Goal: Task Accomplishment & Management: Use online tool/utility

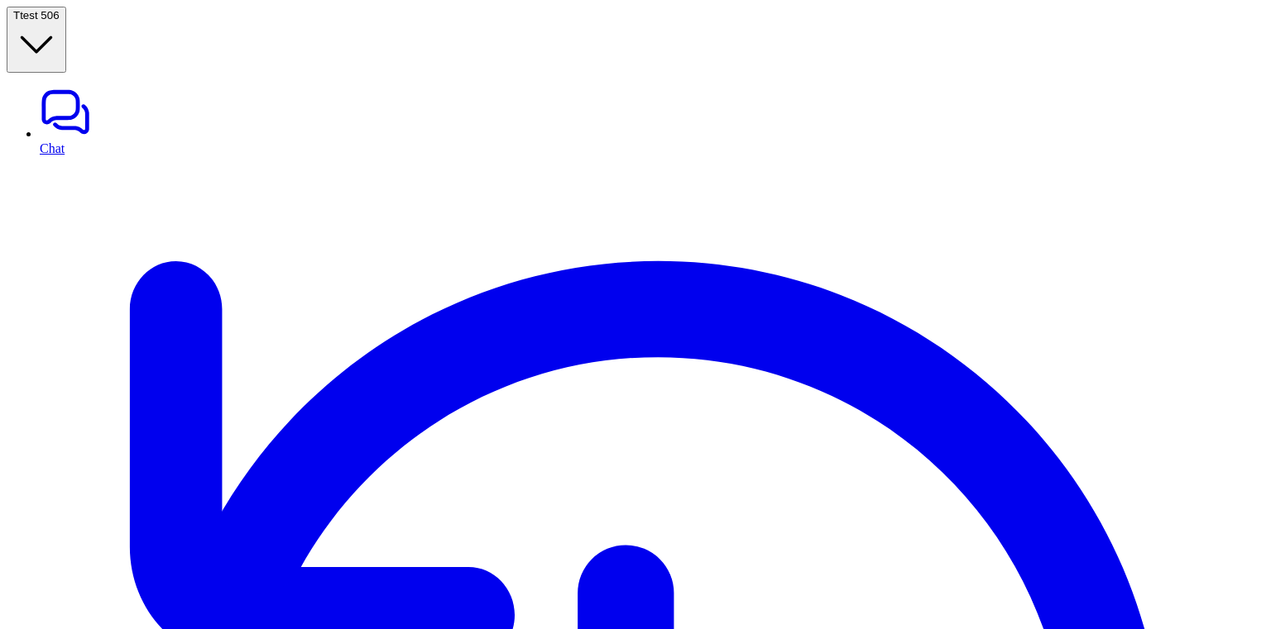
scroll to position [90, 0]
type input "****"
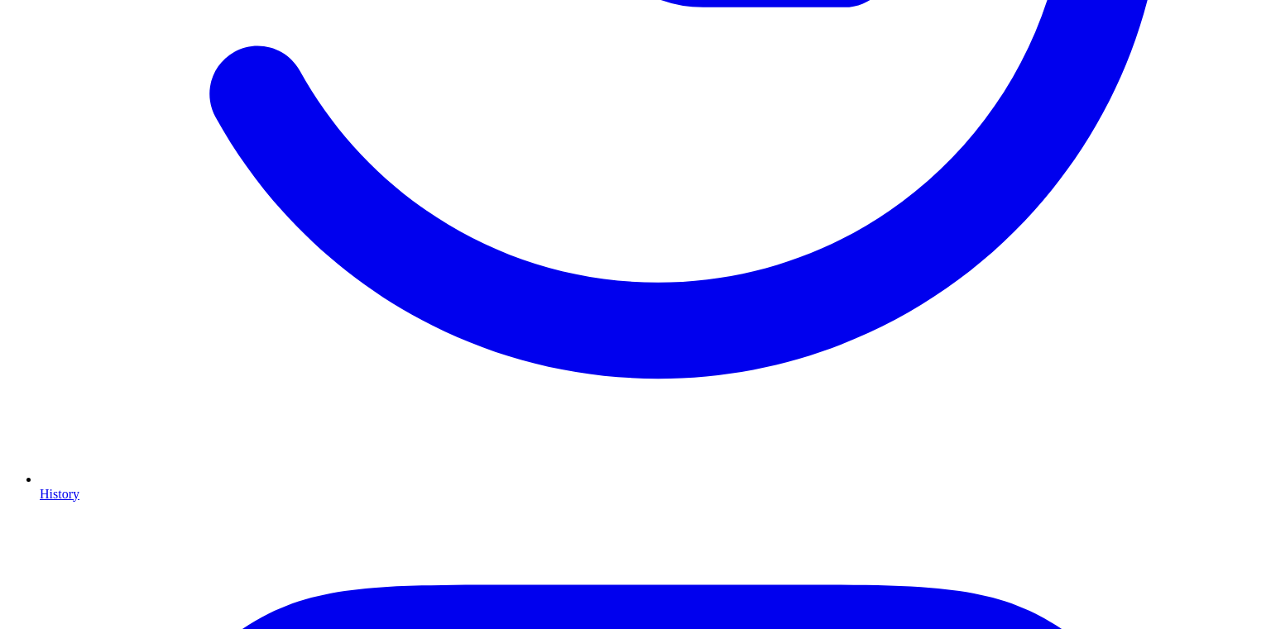
scroll to position [984, 0]
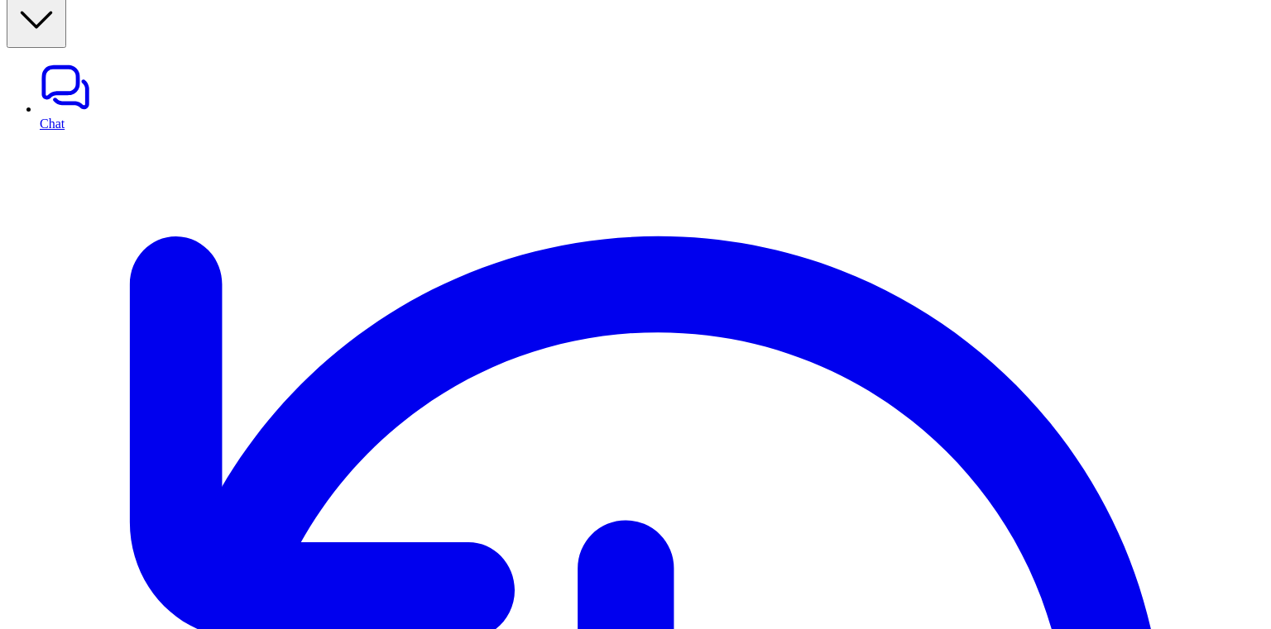
scroll to position [0, 0]
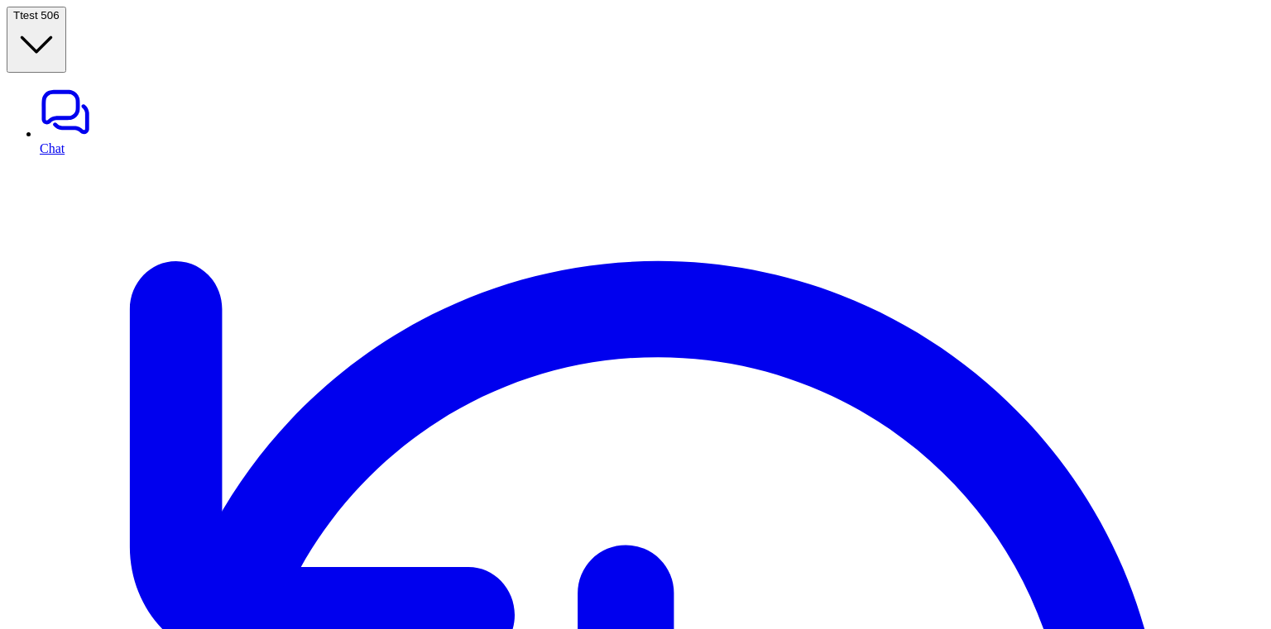
click at [59, 16] on span "test 506" at bounding box center [39, 15] width 39 height 12
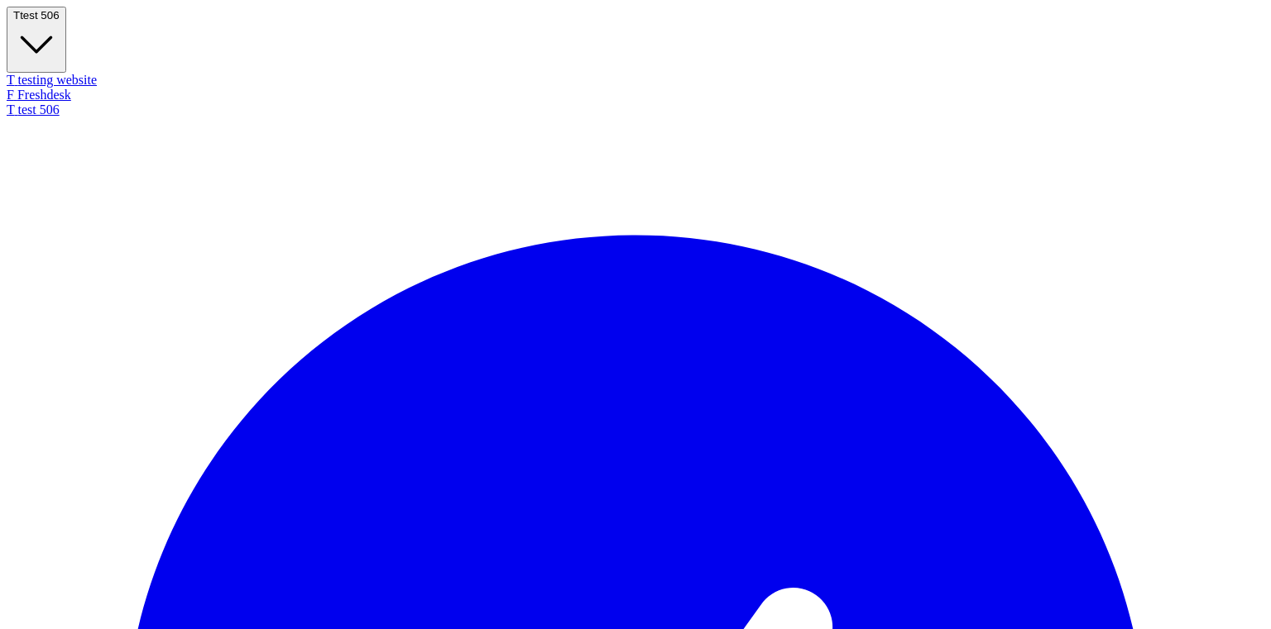
click at [102, 73] on div "T testing website" at bounding box center [635, 80] width 1257 height 15
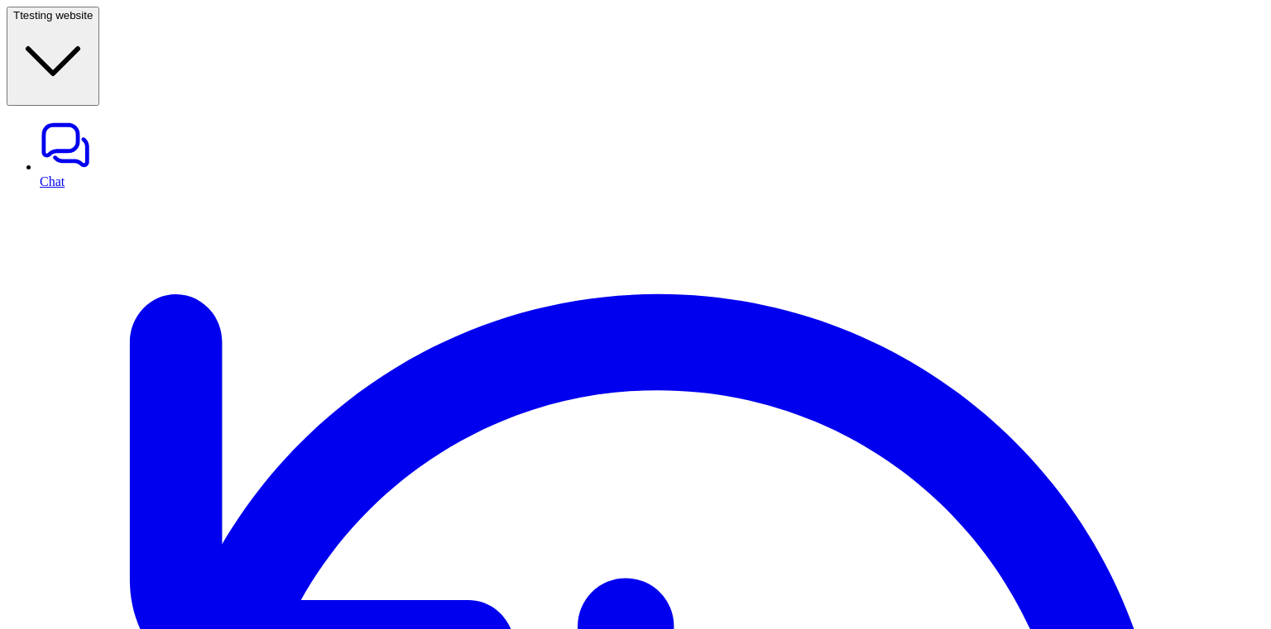
type textarea "**********"
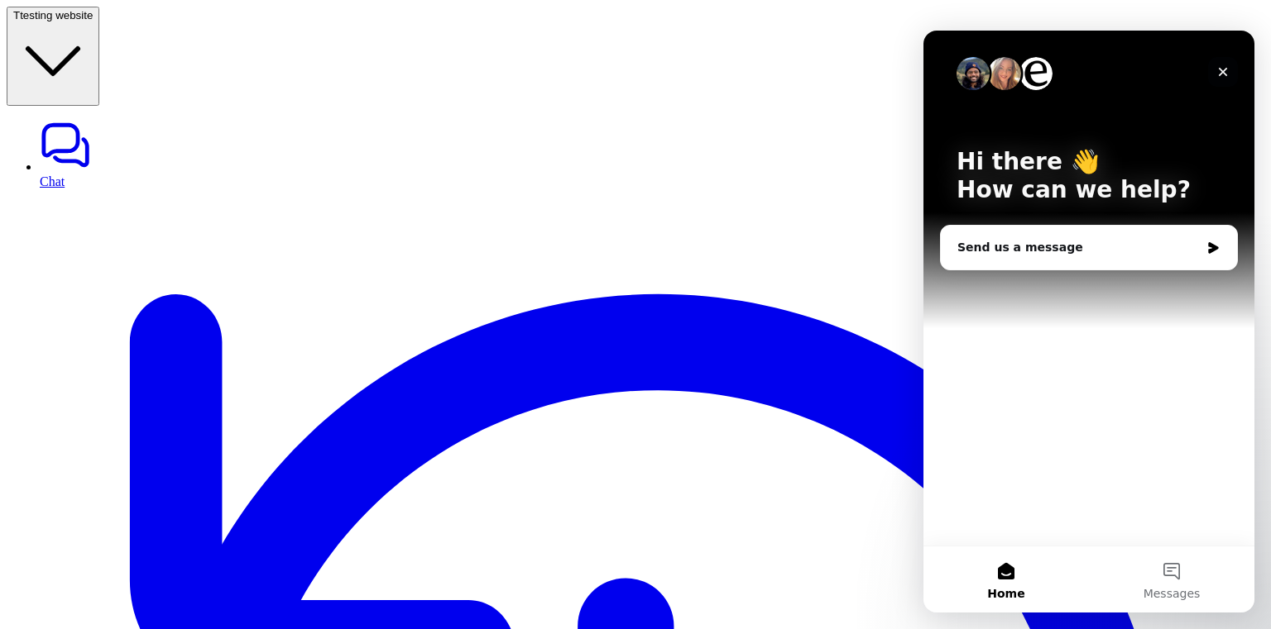
click at [1225, 66] on icon "Close" at bounding box center [1222, 71] width 13 height 13
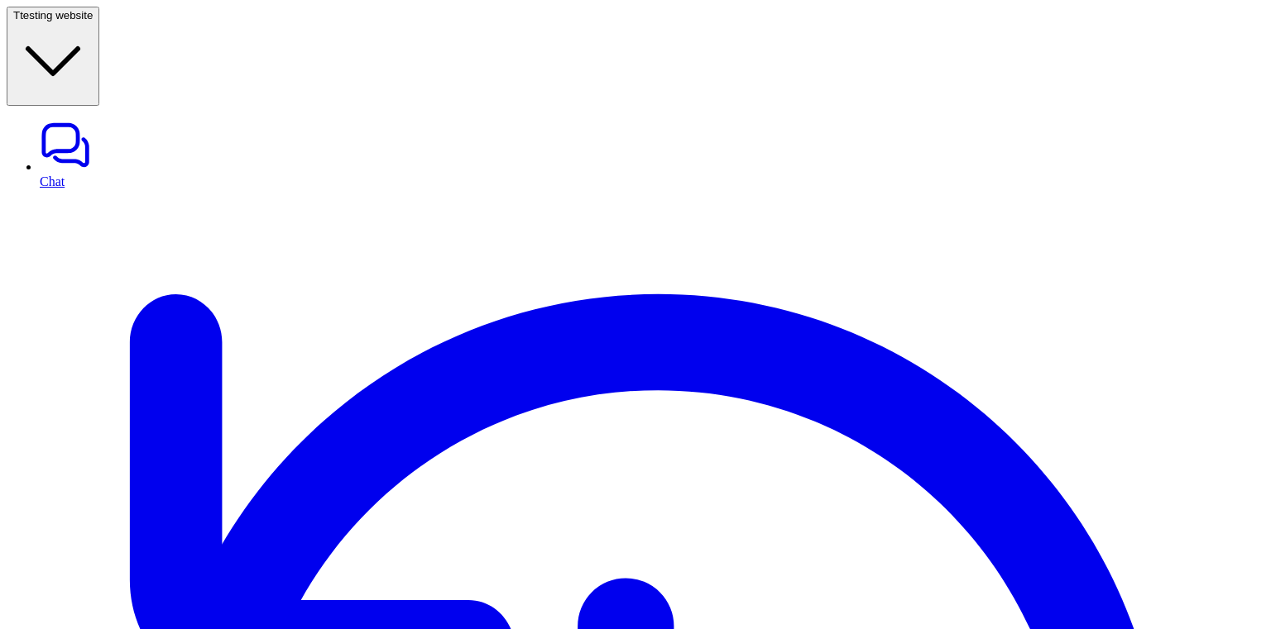
drag, startPoint x: 451, startPoint y: 97, endPoint x: 309, endPoint y: 93, distance: 141.5
copy div "AI agents for E-commerce"
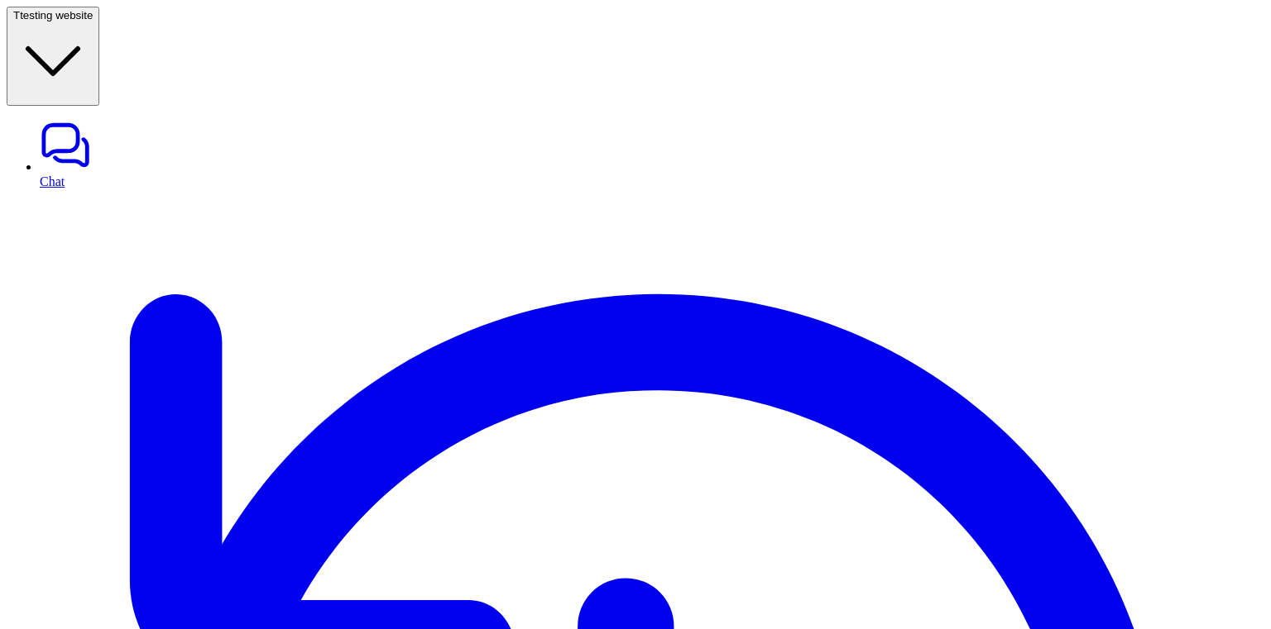
scroll to position [286, 0]
drag, startPoint x: 443, startPoint y: 77, endPoint x: 480, endPoint y: 78, distance: 36.4
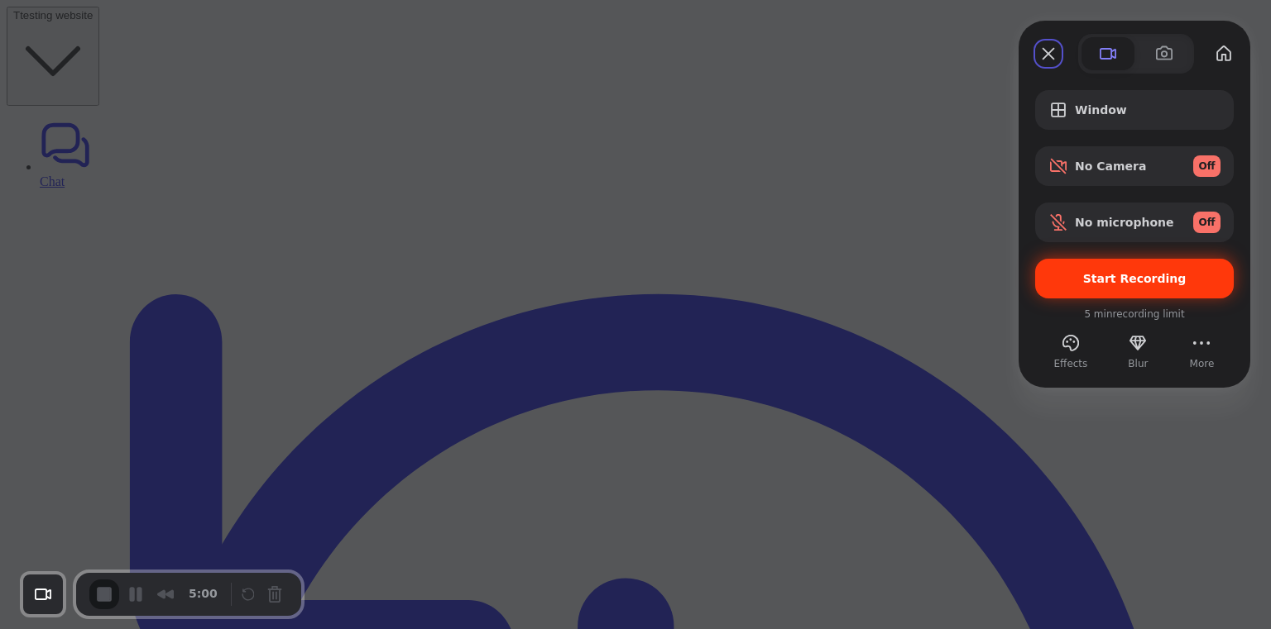
click at [1120, 280] on span "Start Recording" at bounding box center [1134, 278] width 103 height 13
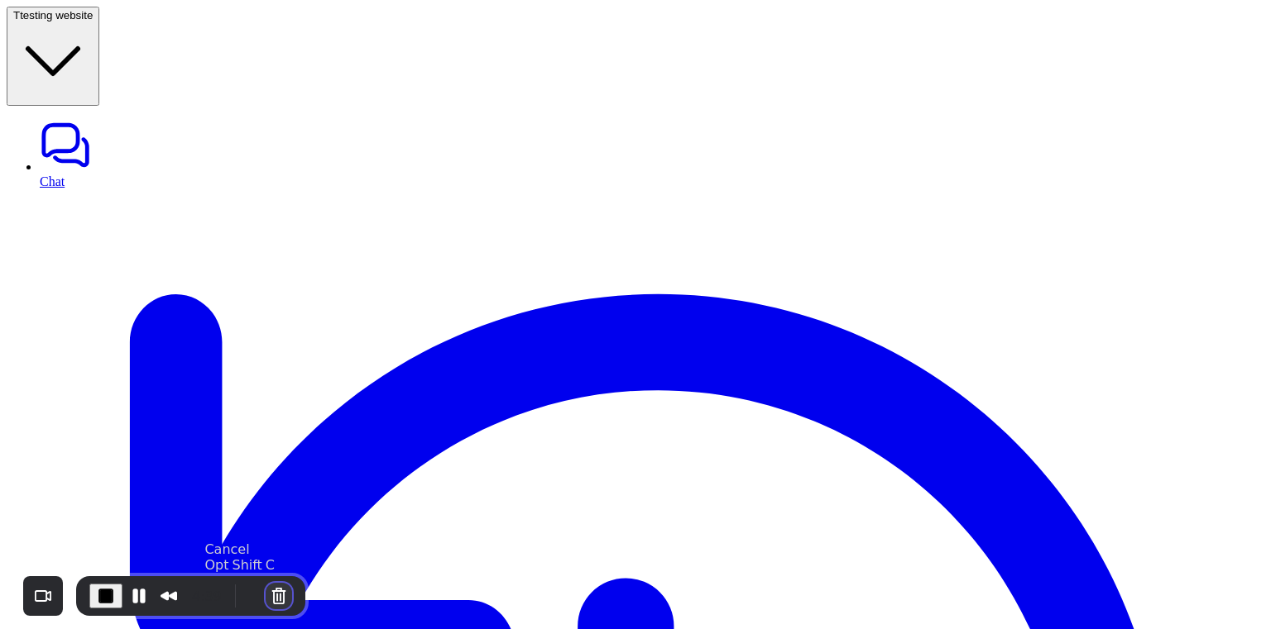
click at [276, 598] on button "Cancel Recording" at bounding box center [279, 596] width 26 height 26
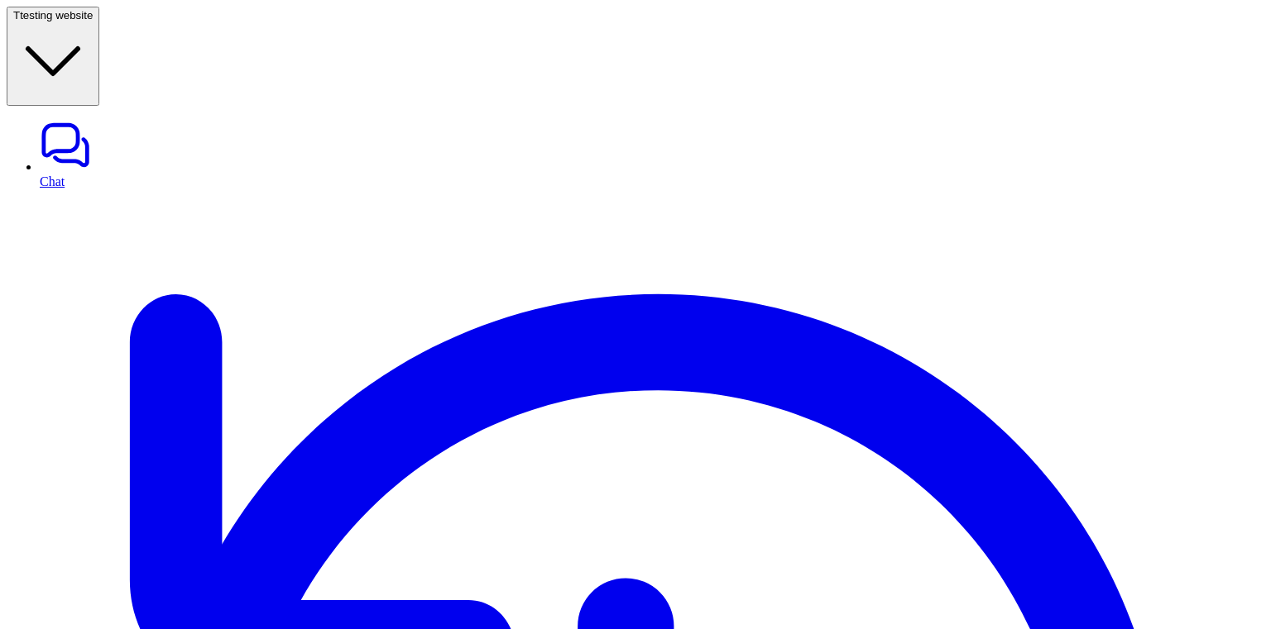
scroll to position [146, 0]
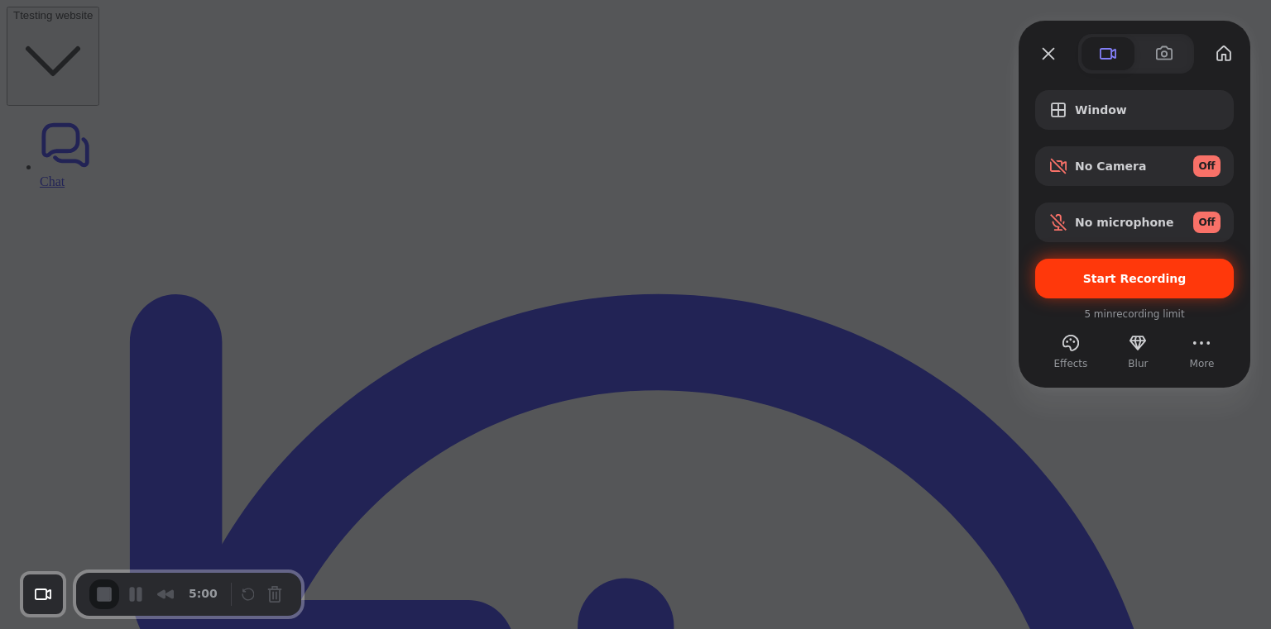
click at [1067, 285] on span "Start Recording" at bounding box center [1134, 278] width 172 height 13
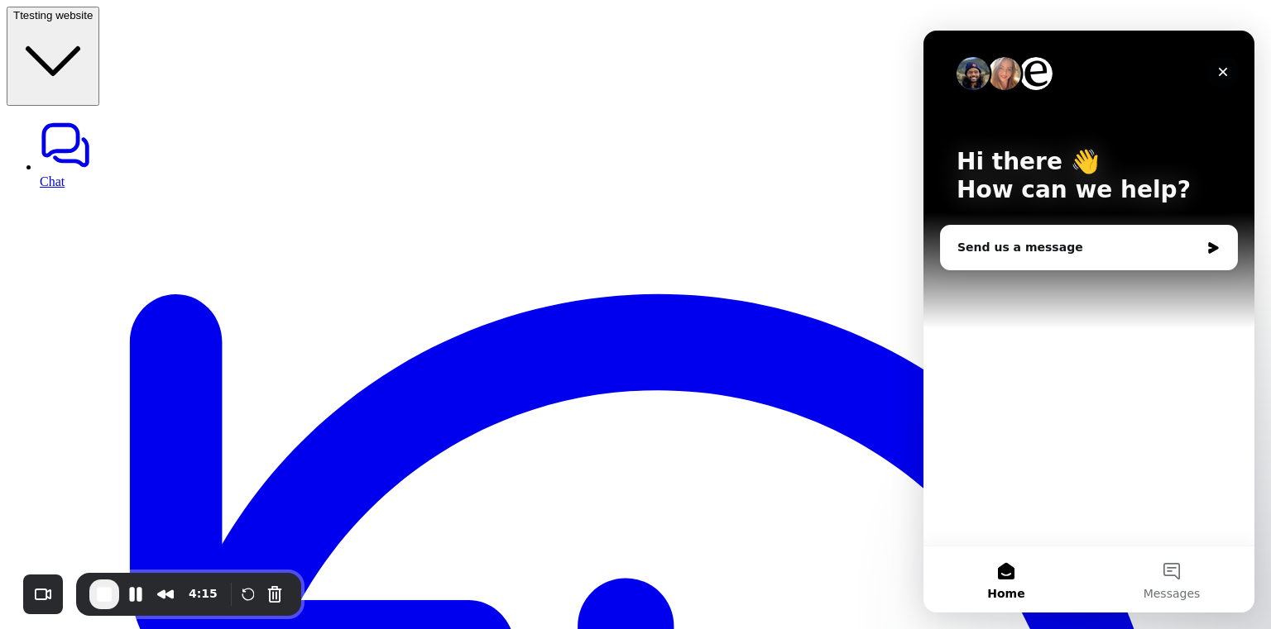
click at [1225, 74] on icon "Close" at bounding box center [1222, 72] width 9 height 9
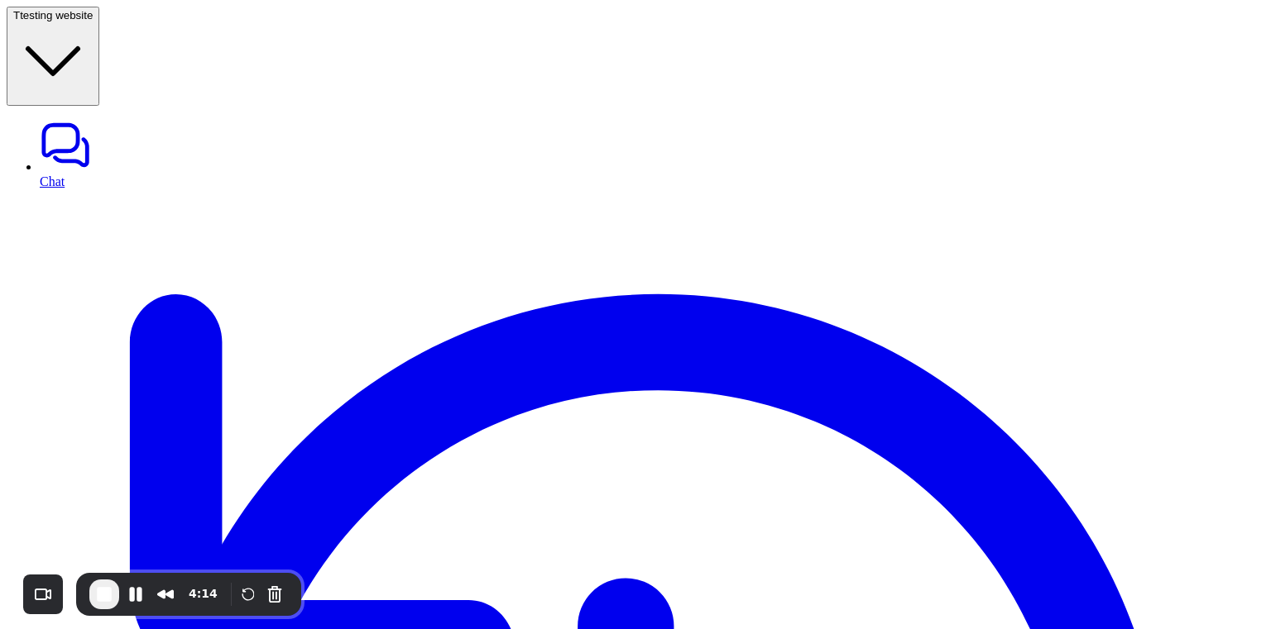
click at [94, 594] on span "End Recording" at bounding box center [104, 595] width 20 height 20
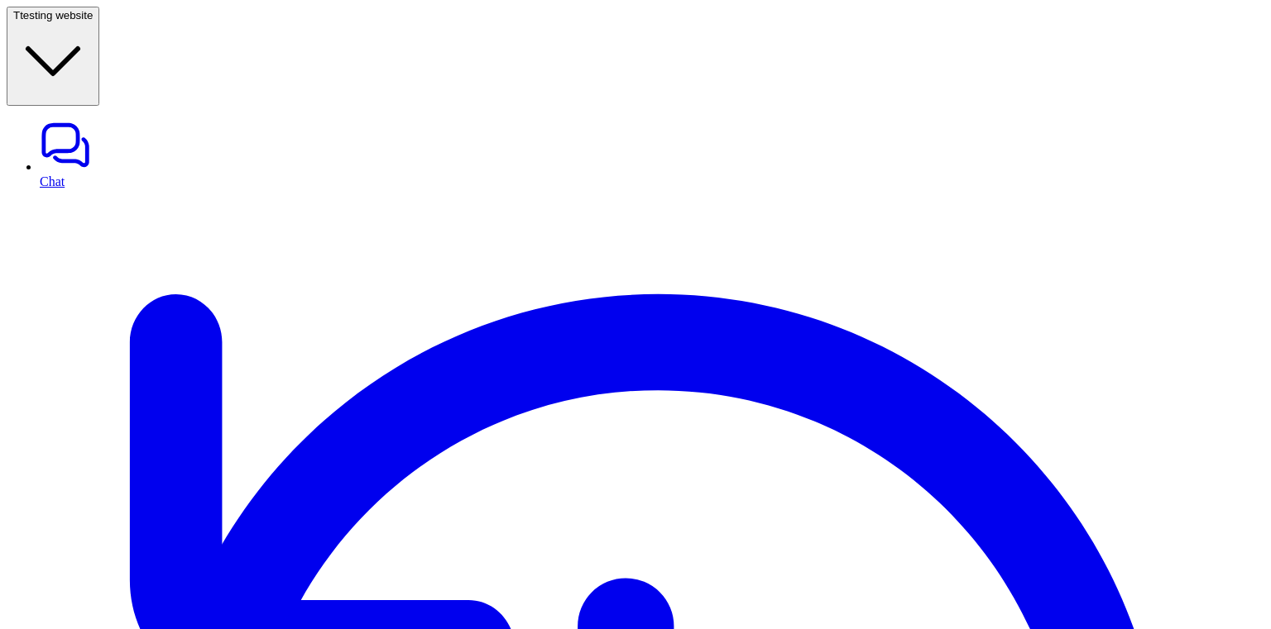
drag, startPoint x: 644, startPoint y: 242, endPoint x: 889, endPoint y: 249, distance: 245.8
copy p "You have sucessfully connected to your Shopi"
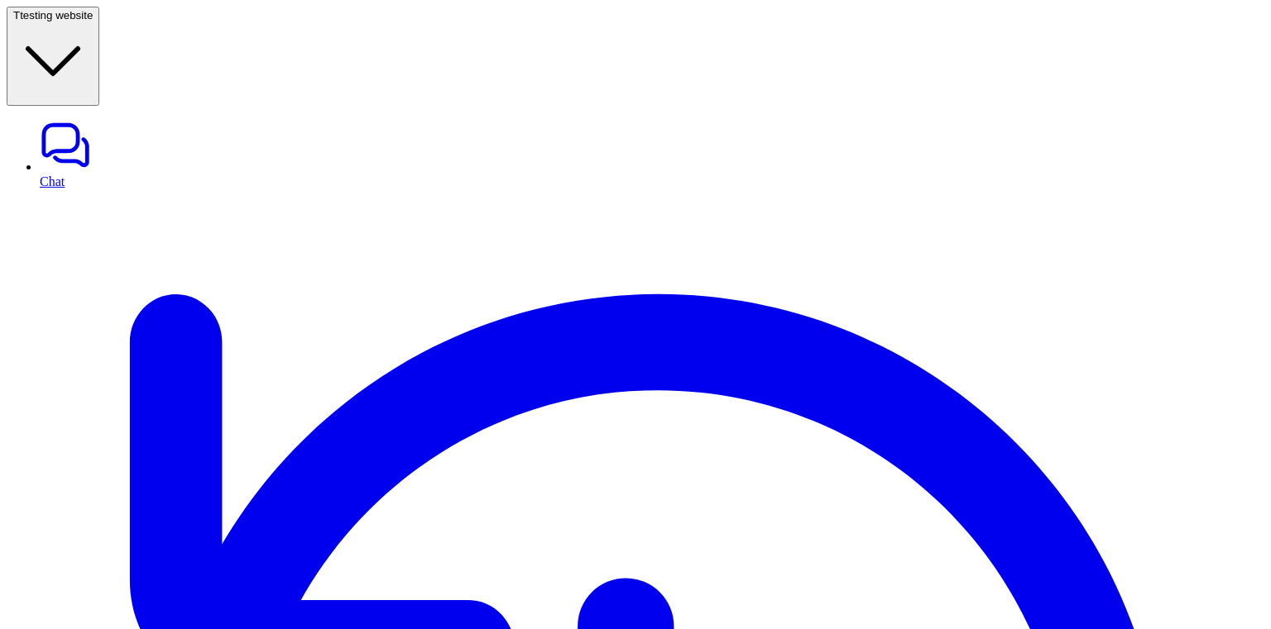
scroll to position [11, 0]
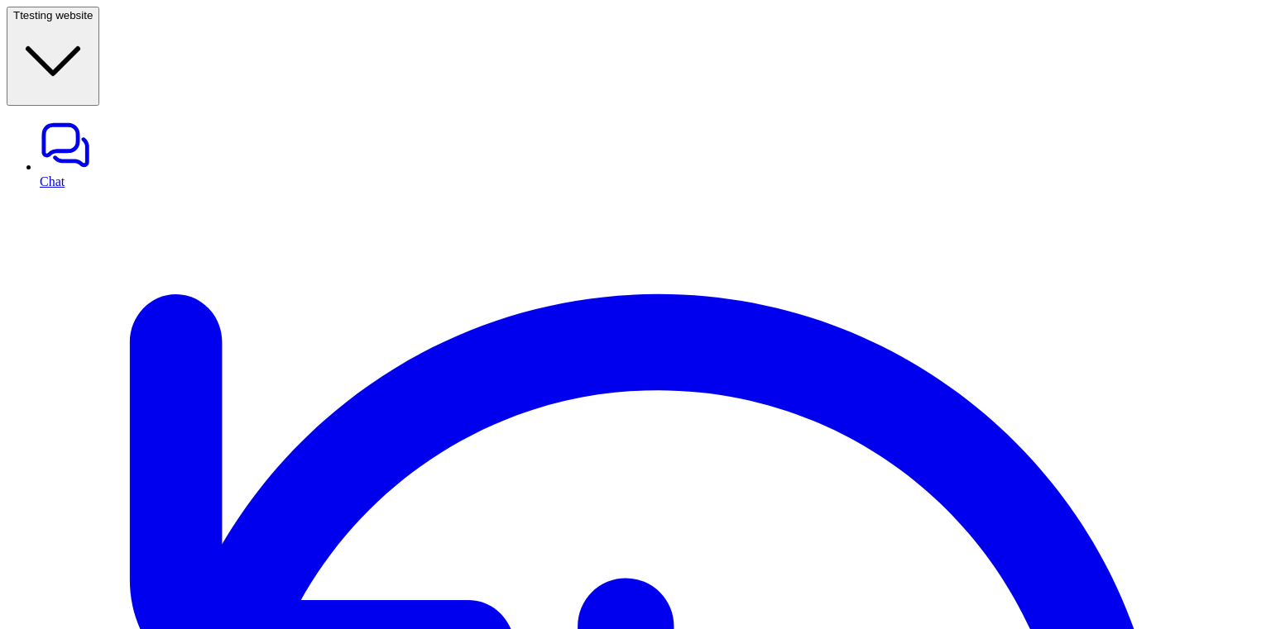
scroll to position [132, 0]
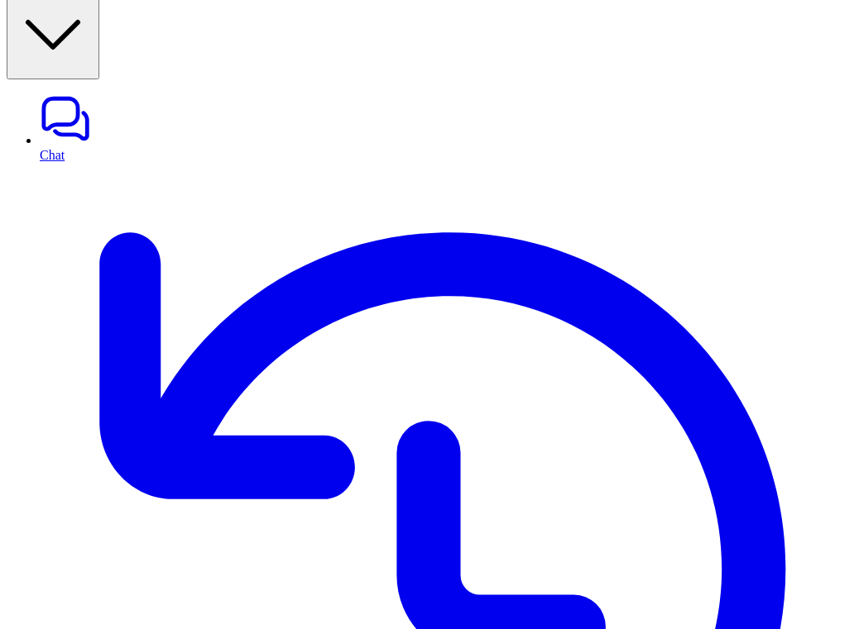
scroll to position [31, 0]
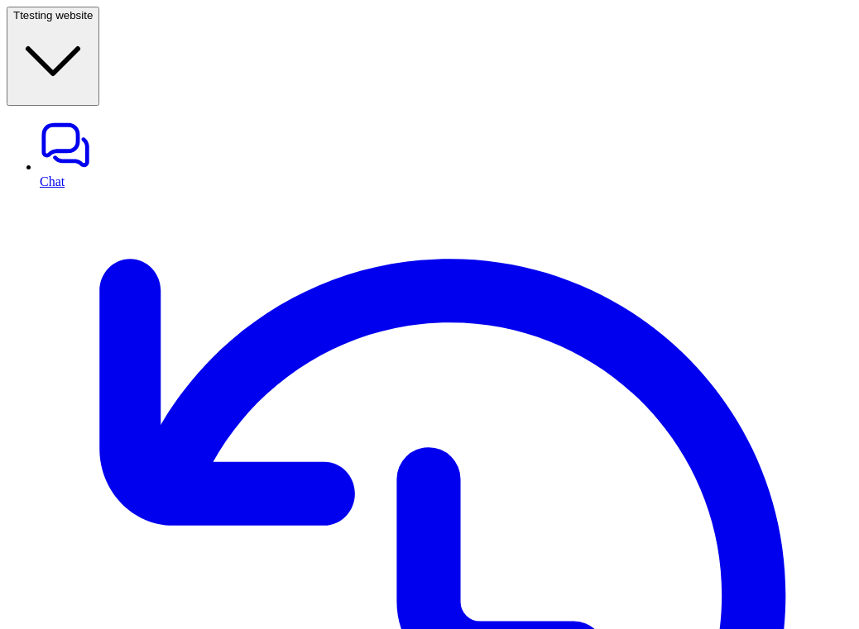
scroll to position [31, 0]
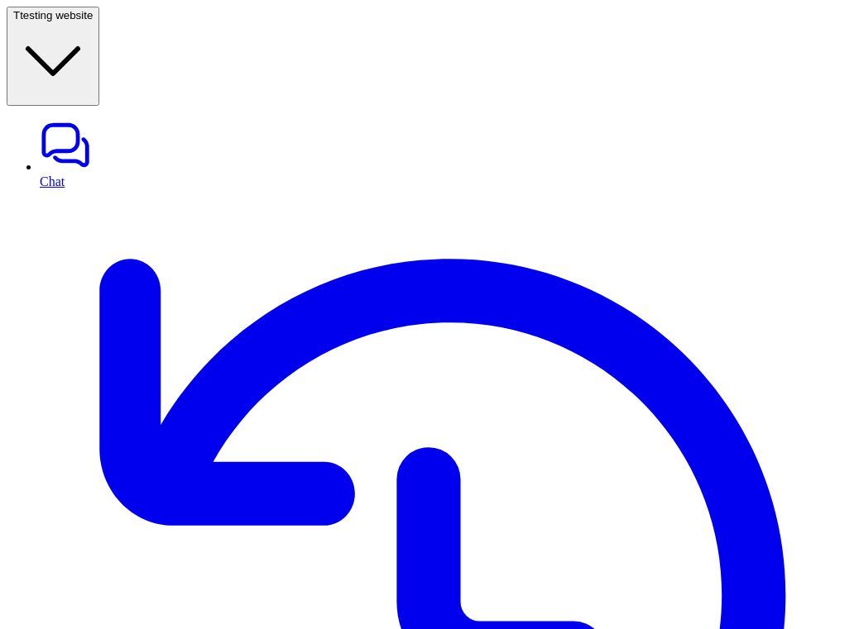
scroll to position [31, 0]
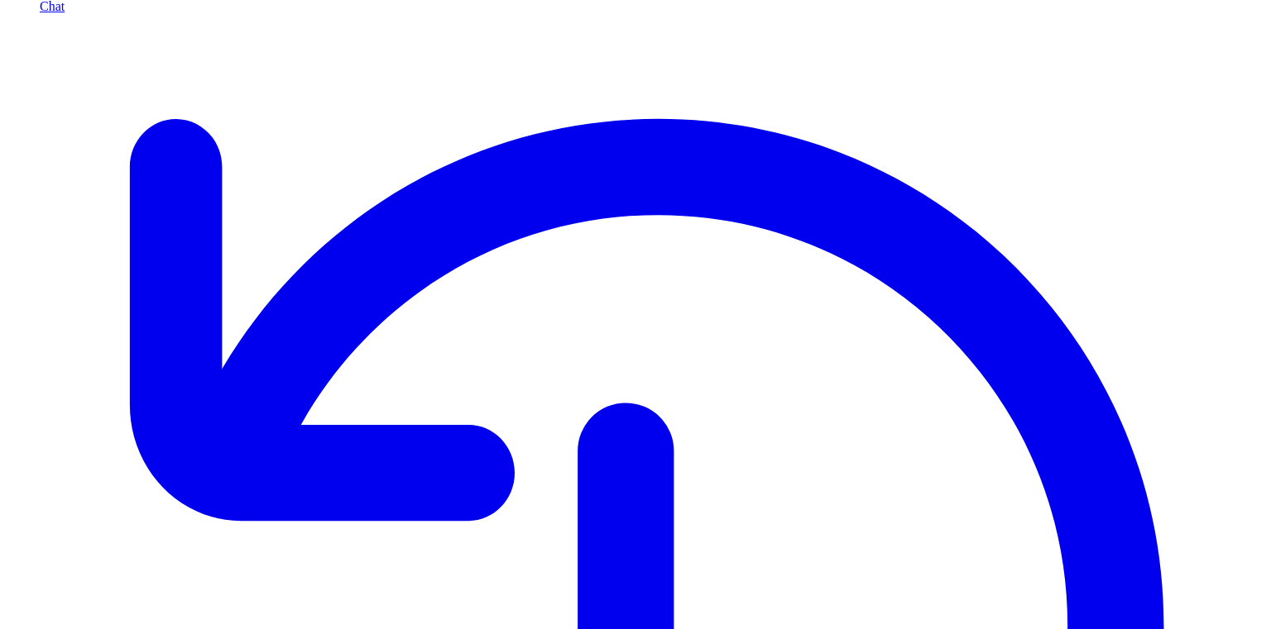
scroll to position [154, 0]
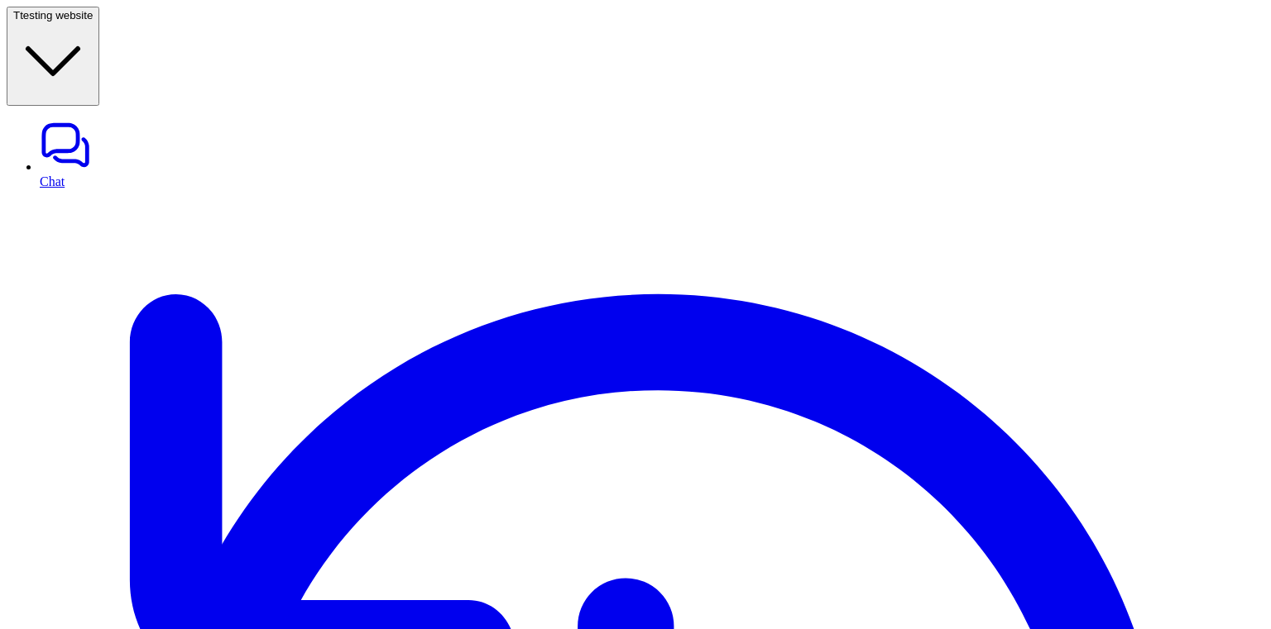
scroll to position [261, 0]
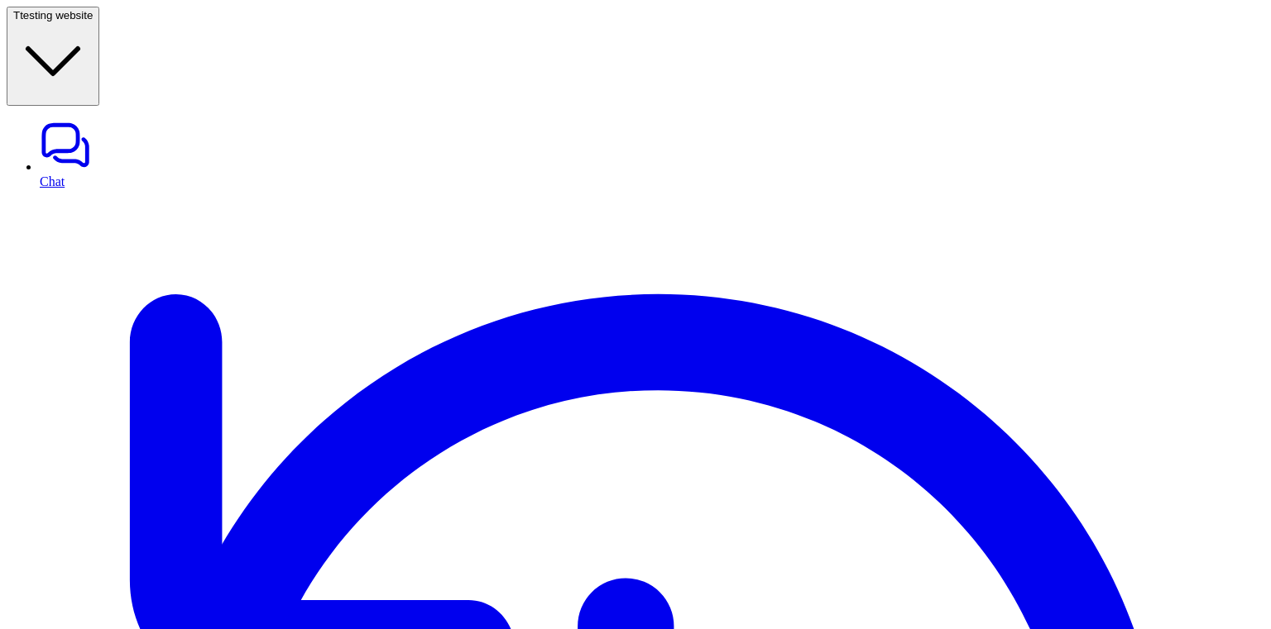
scroll to position [11, 0]
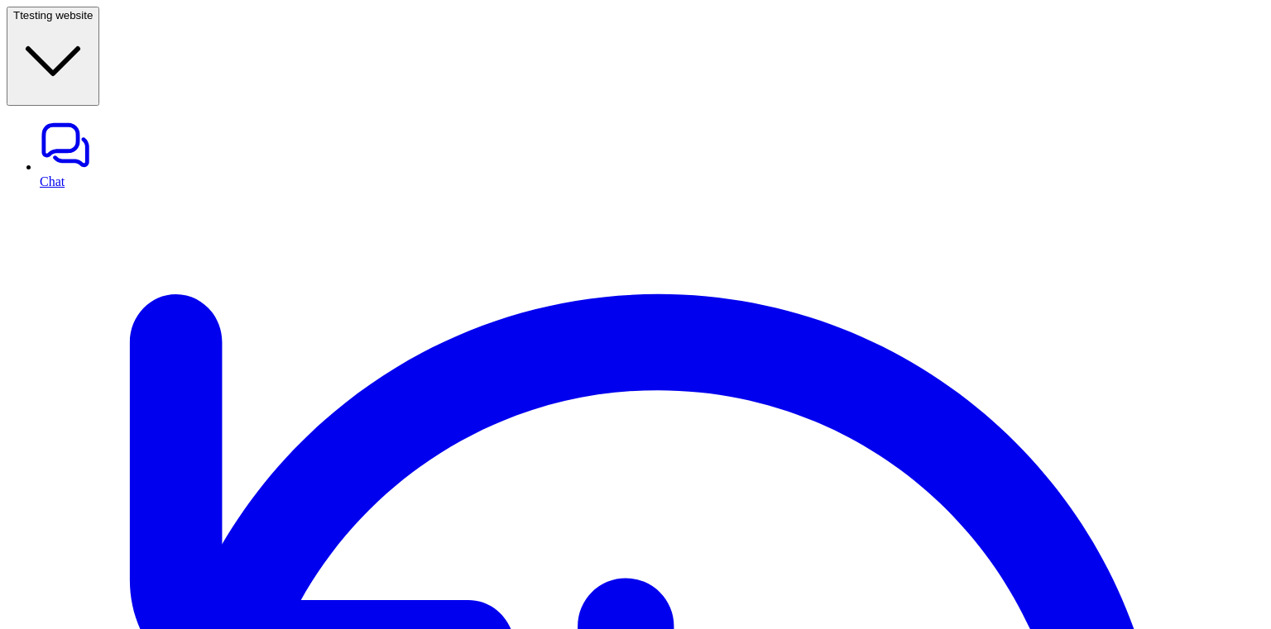
scroll to position [11, 0]
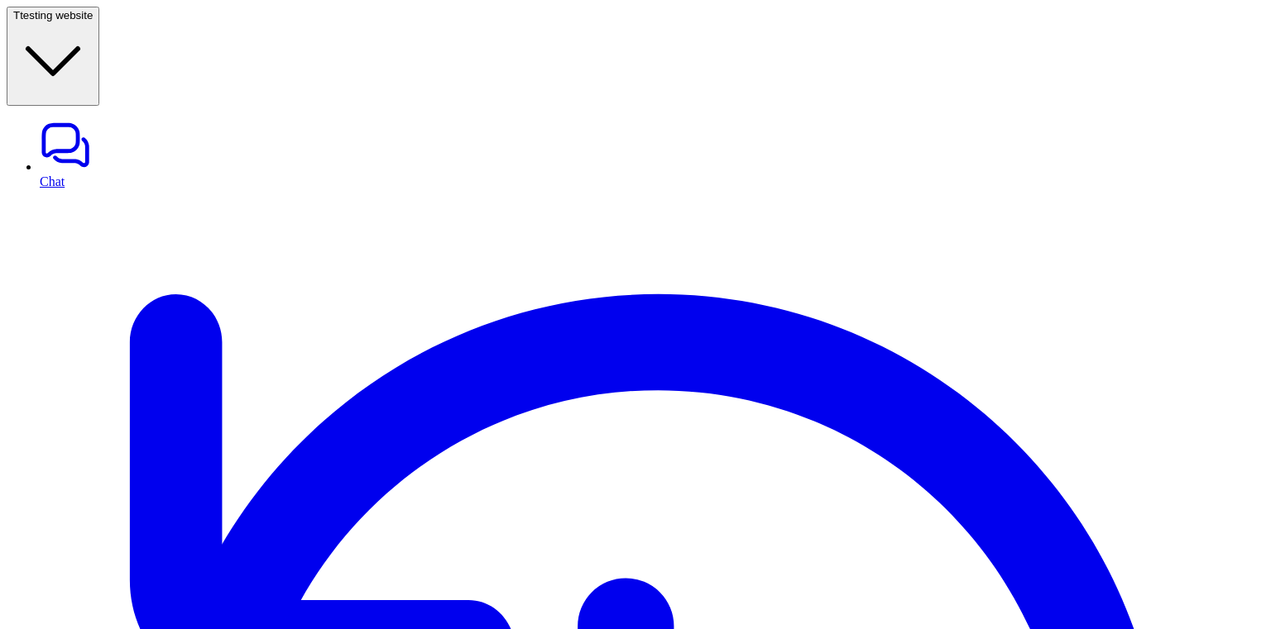
scroll to position [11, 0]
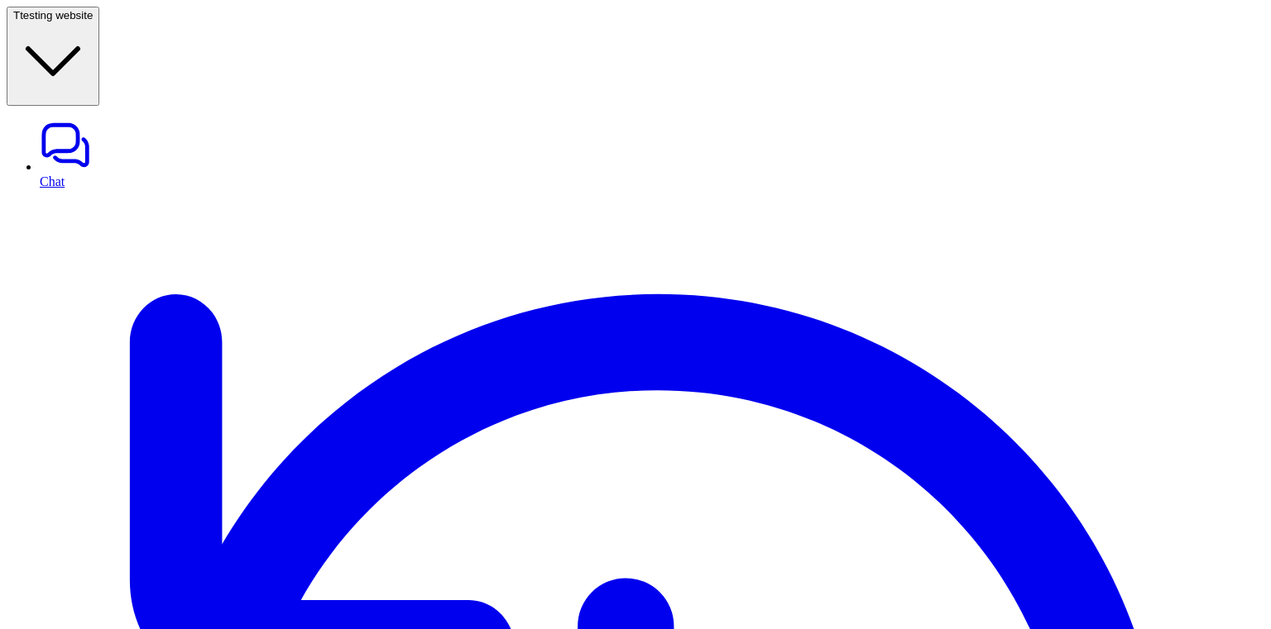
scroll to position [71, 0]
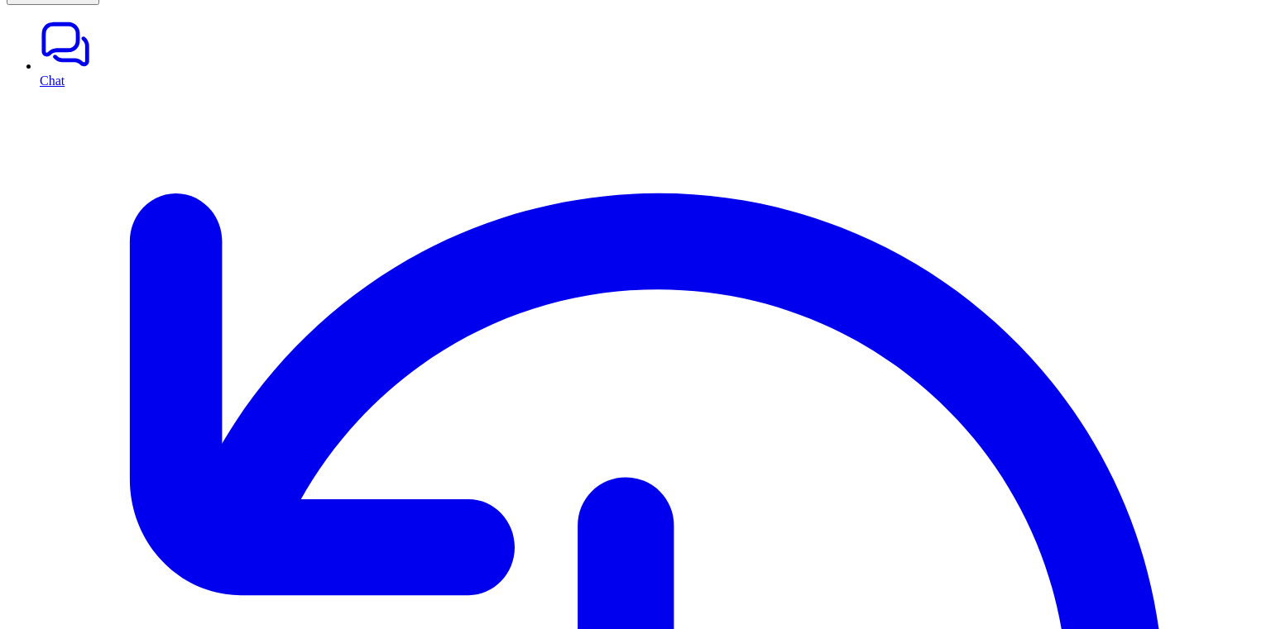
scroll to position [106, 0]
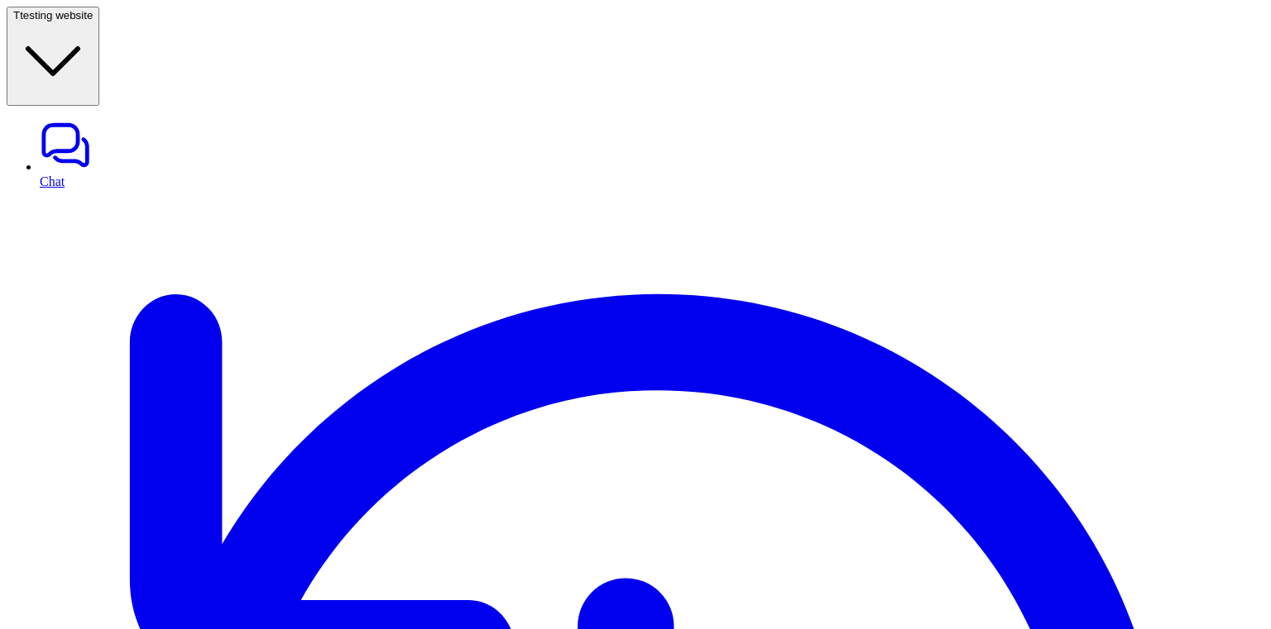
scroll to position [11, 0]
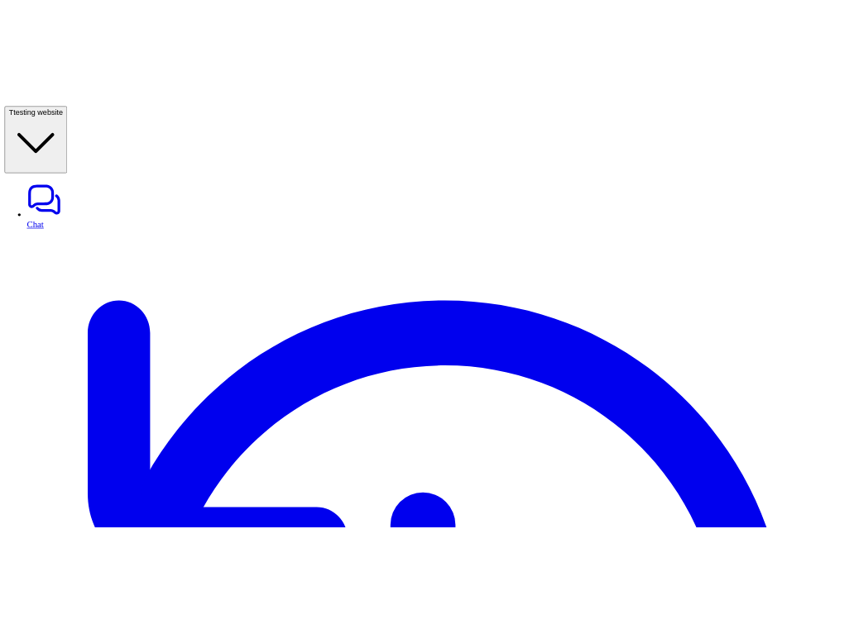
scroll to position [11, 0]
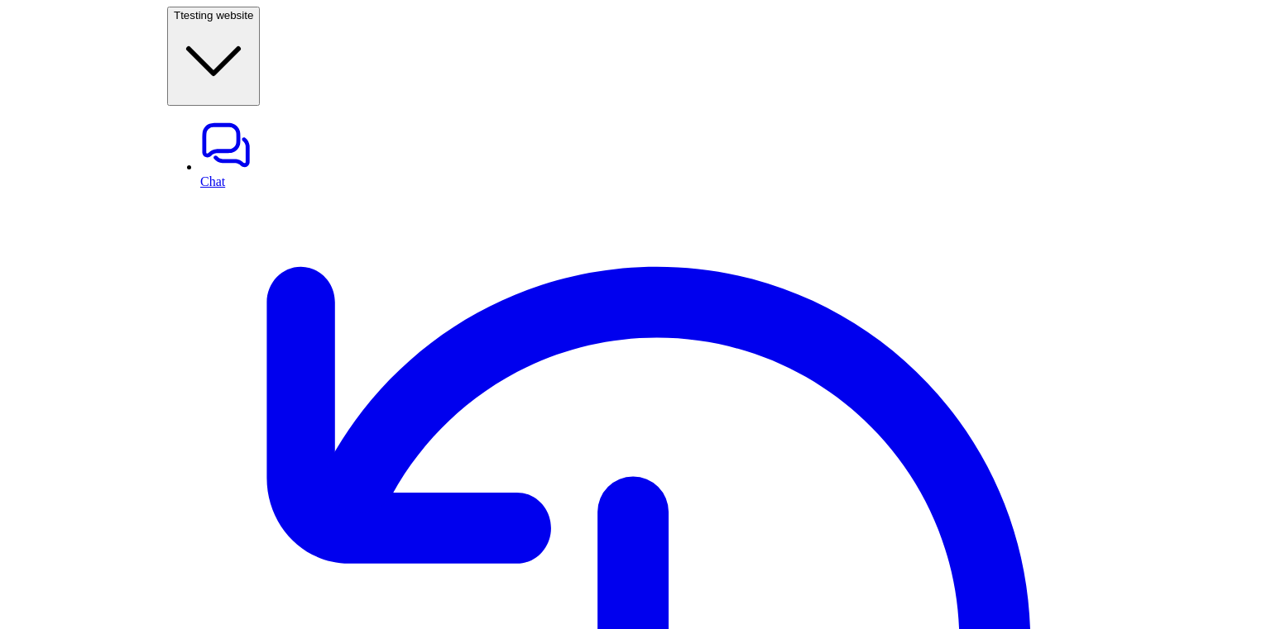
scroll to position [11, 0]
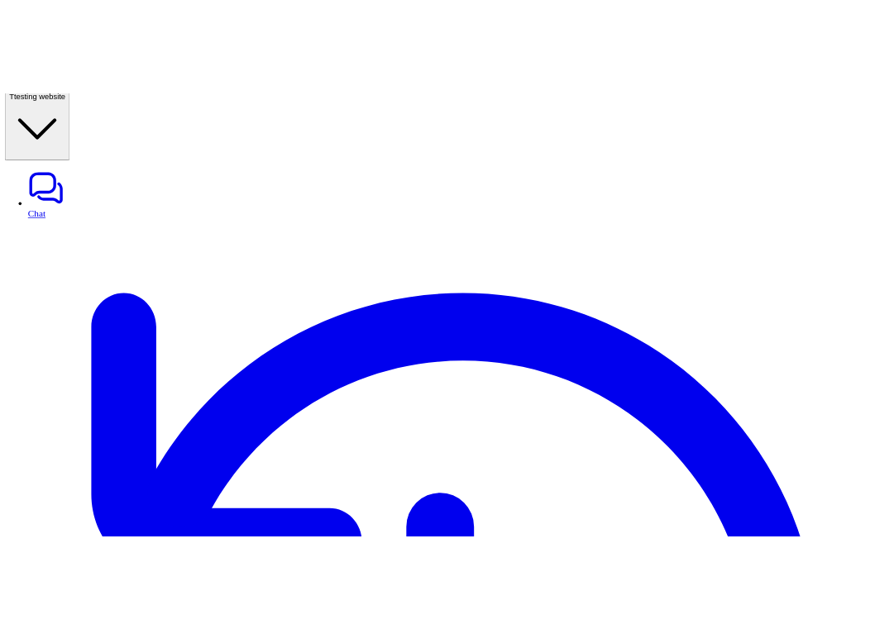
scroll to position [8, 0]
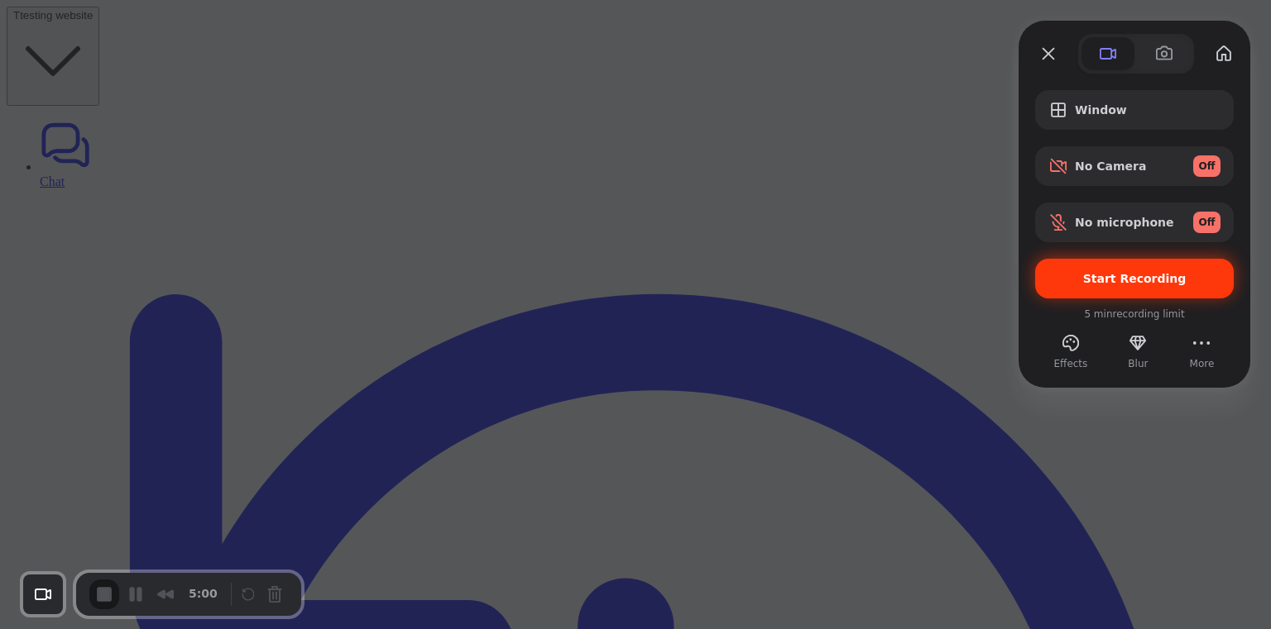
click at [893, 290] on div "Start Recording" at bounding box center [1134, 279] width 199 height 40
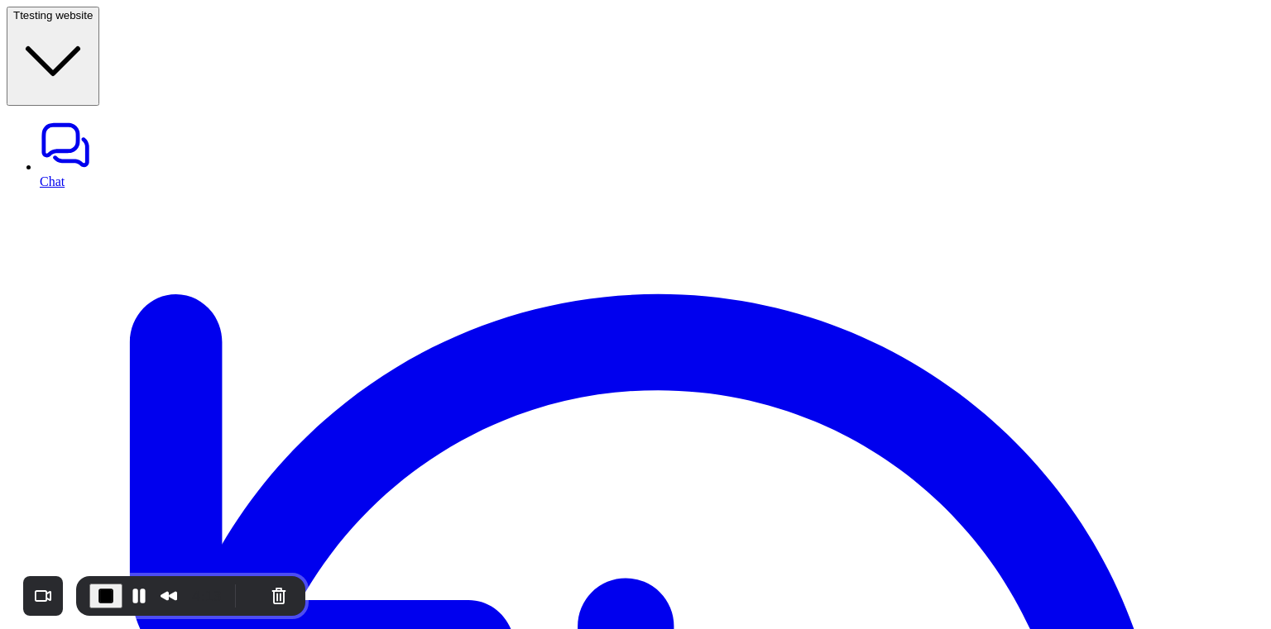
scroll to position [11, 0]
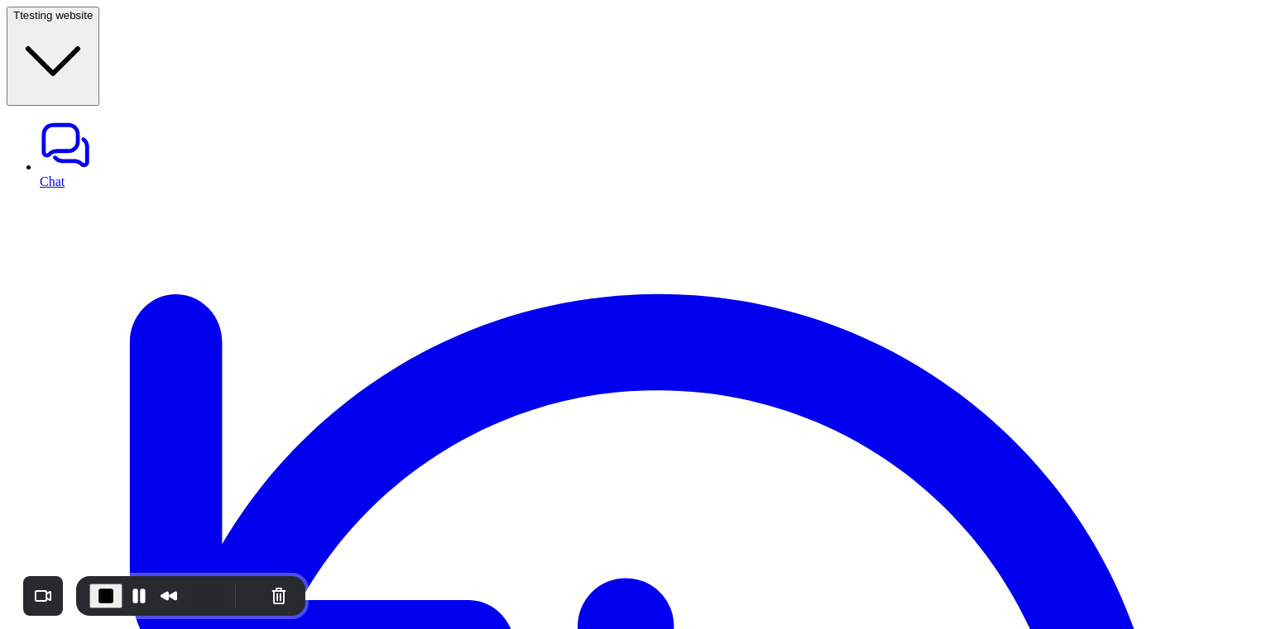
scroll to position [11, 0]
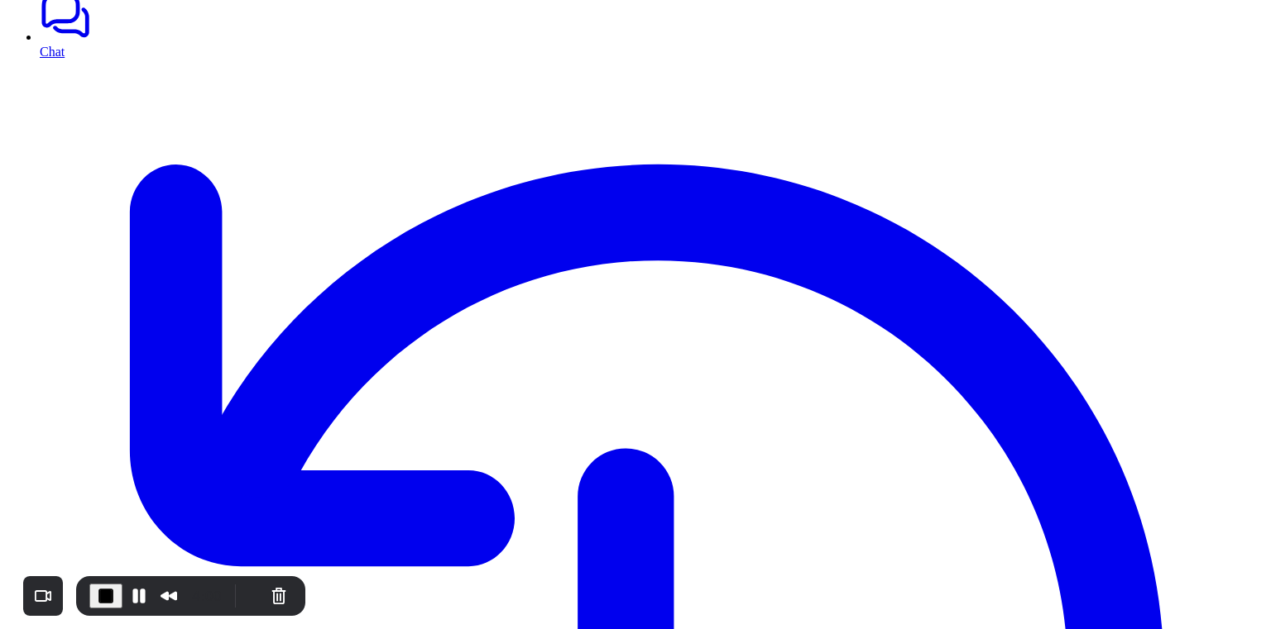
scroll to position [11, 0]
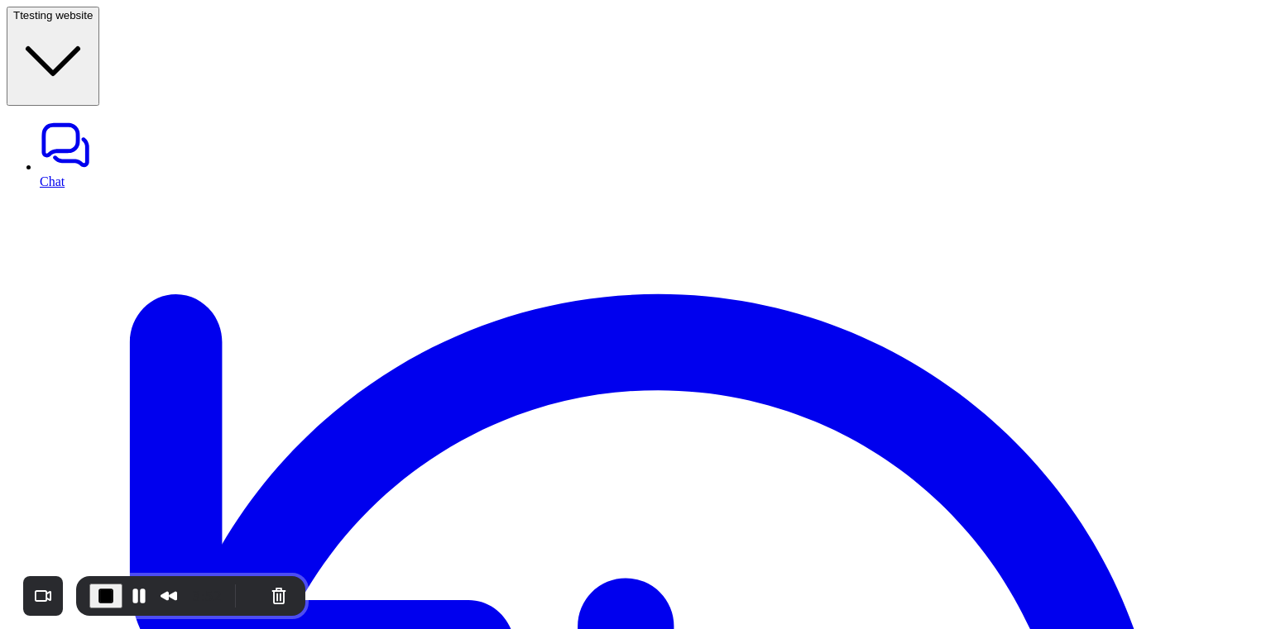
scroll to position [11, 0]
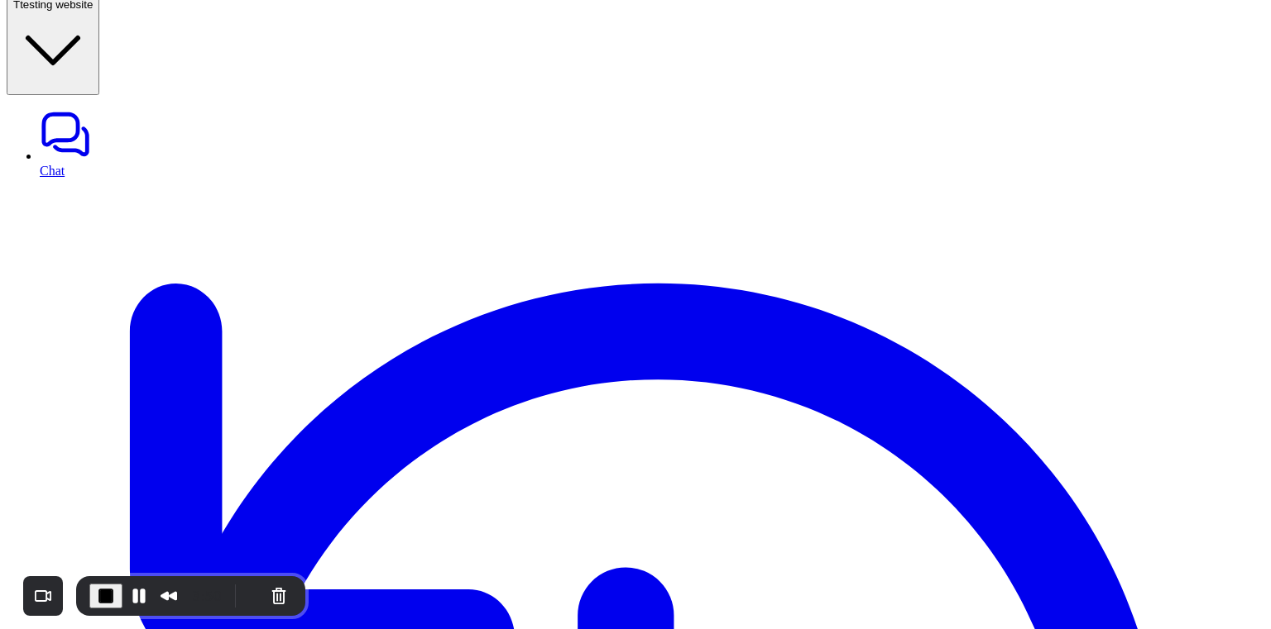
click at [98, 595] on span "End Recording" at bounding box center [106, 596] width 20 height 20
